Goal: Find contact information: Obtain details needed to contact an individual or organization

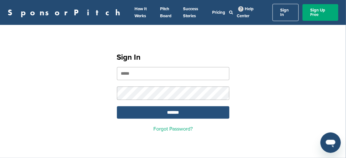
type input "**********"
click at [183, 106] on input "*******" at bounding box center [173, 112] width 112 height 12
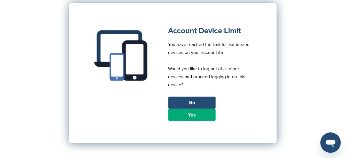
scroll to position [96, 0]
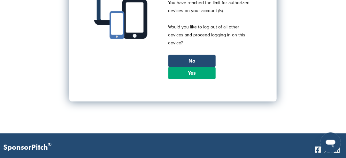
click at [195, 67] on link "Yes" at bounding box center [191, 73] width 47 height 12
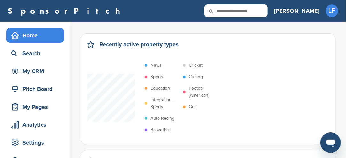
click at [161, 76] on p "Sports" at bounding box center [156, 76] width 13 height 7
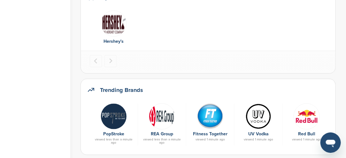
scroll to position [287, 0]
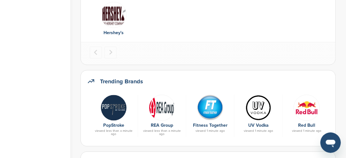
click at [303, 111] on img at bounding box center [307, 108] width 26 height 26
click at [303, 108] on img at bounding box center [307, 108] width 26 height 26
click at [302, 109] on img at bounding box center [307, 108] width 26 height 26
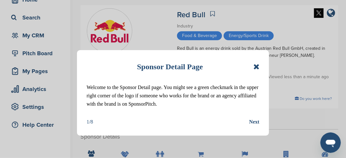
scroll to position [64, 0]
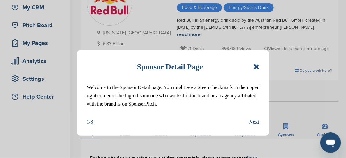
click at [256, 67] on icon at bounding box center [256, 67] width 6 height 8
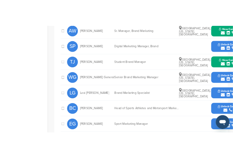
scroll to position [287, 0]
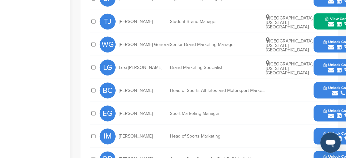
click at [334, 90] on icon "submit" at bounding box center [335, 93] width 6 height 6
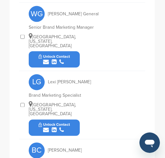
scroll to position [515, 0]
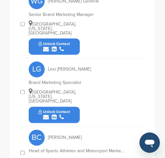
drag, startPoint x: 70, startPoint y: 148, endPoint x: 65, endPoint y: 147, distance: 5.4
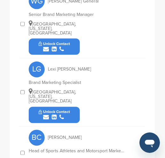
drag, startPoint x: 67, startPoint y: 149, endPoint x: 68, endPoint y: 144, distance: 4.6
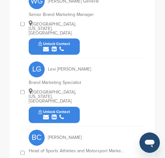
drag, startPoint x: 52, startPoint y: 148, endPoint x: 52, endPoint y: 144, distance: 3.8
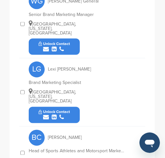
drag, startPoint x: 53, startPoint y: 147, endPoint x: 63, endPoint y: 149, distance: 10.0
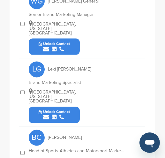
drag, startPoint x: 67, startPoint y: 148, endPoint x: 71, endPoint y: 145, distance: 4.8
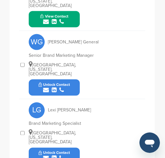
scroll to position [420, 0]
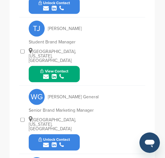
click at [68, 66] on button "View Contact" at bounding box center [54, 74] width 43 height 19
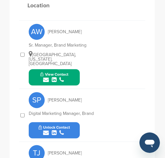
scroll to position [260, 0]
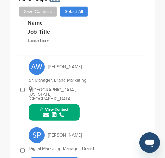
click at [68, 112] on div "submit" at bounding box center [54, 115] width 28 height 6
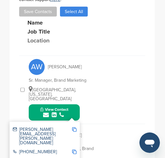
click at [74, 127] on img at bounding box center [74, 129] width 4 height 4
click at [75, 122] on span "Copied!" at bounding box center [79, 123] width 14 height 6
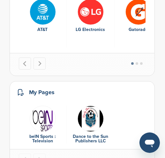
scroll to position [1022, 0]
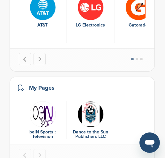
click at [39, 101] on img "1 of 2" at bounding box center [43, 114] width 26 height 26
drag, startPoint x: 47, startPoint y: 98, endPoint x: 42, endPoint y: 97, distance: 4.4
click at [45, 101] on img "1 of 2" at bounding box center [43, 114] width 26 height 26
click at [41, 101] on img "1 of 2" at bounding box center [43, 114] width 26 height 26
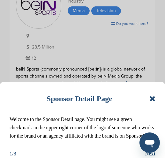
scroll to position [32, 0]
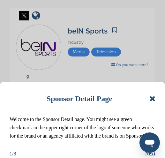
click at [154, 98] on icon at bounding box center [152, 99] width 6 height 8
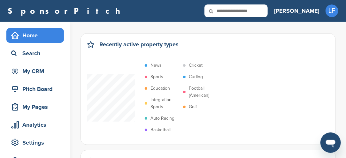
click at [158, 77] on p "Sports" at bounding box center [156, 76] width 13 height 7
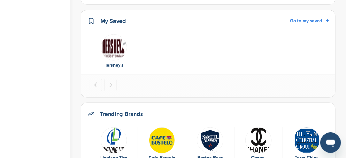
scroll to position [319, 0]
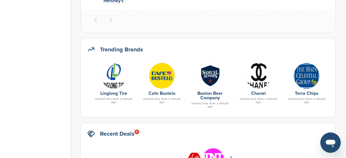
click at [115, 80] on img at bounding box center [114, 76] width 26 height 26
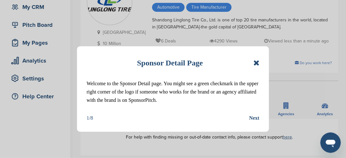
scroll to position [64, 0]
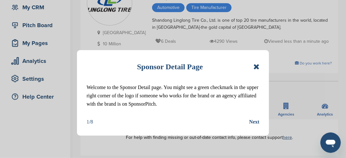
click at [257, 66] on icon at bounding box center [256, 67] width 6 height 8
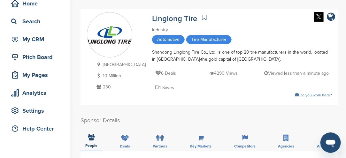
scroll to position [0, 0]
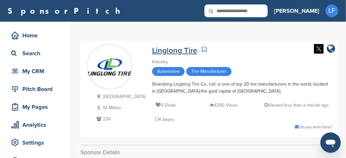
click at [169, 50] on link "Linglong Tire" at bounding box center [174, 50] width 45 height 9
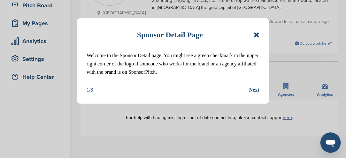
scroll to position [96, 0]
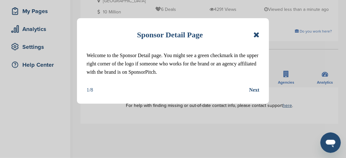
click at [256, 35] on icon at bounding box center [256, 35] width 6 height 8
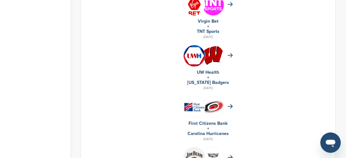
scroll to position [511, 0]
